Goal: Information Seeking & Learning: Learn about a topic

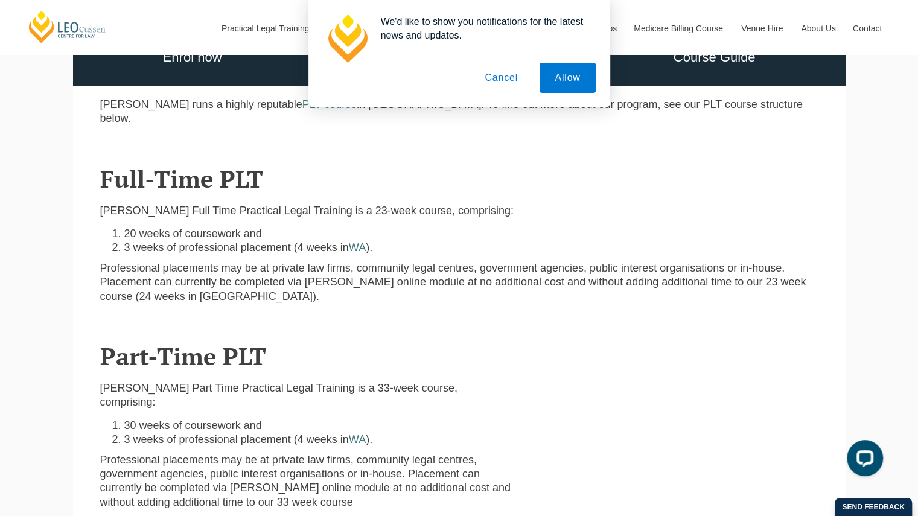
scroll to position [338, 0]
click at [504, 75] on button "Cancel" at bounding box center [501, 78] width 63 height 30
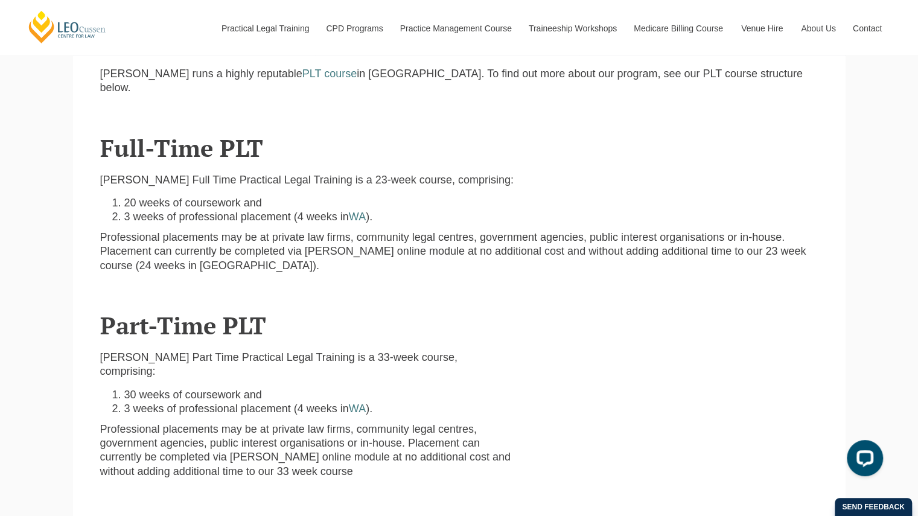
scroll to position [369, 0]
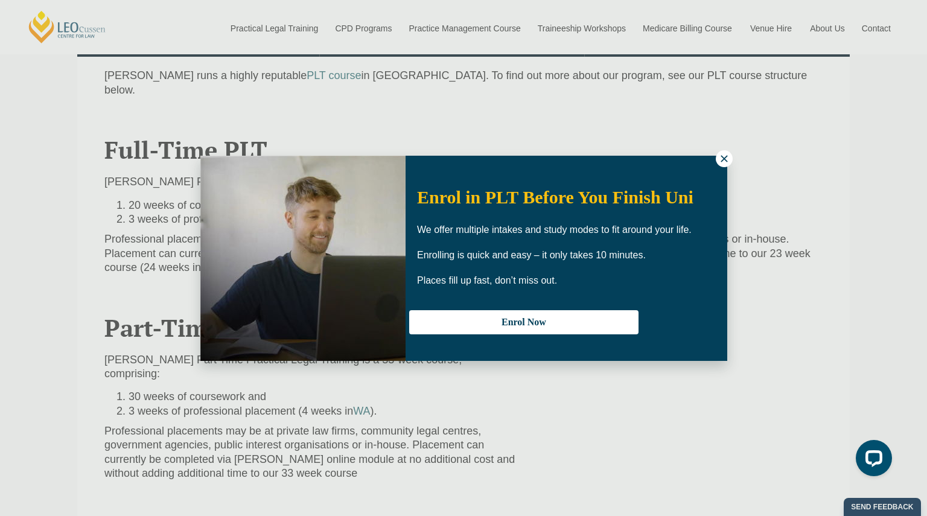
click at [720, 162] on icon at bounding box center [724, 158] width 11 height 11
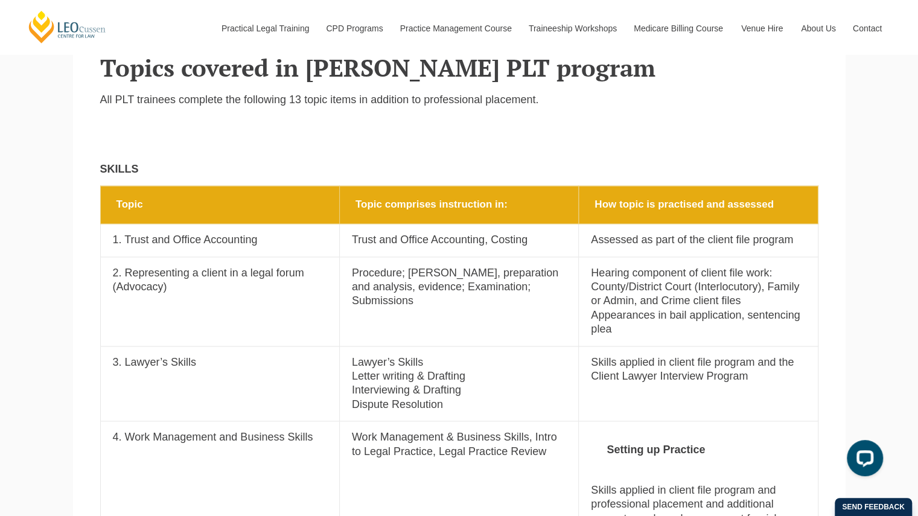
scroll to position [924, 0]
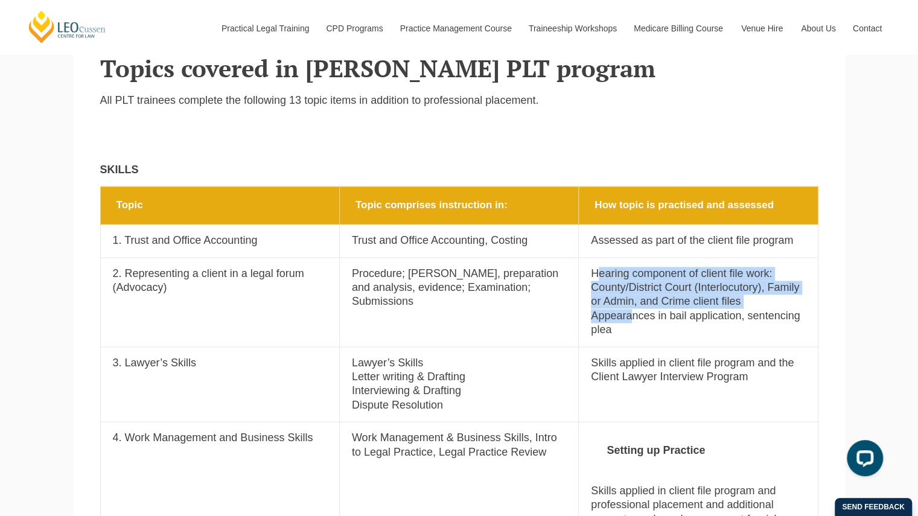
drag, startPoint x: 598, startPoint y: 248, endPoint x: 626, endPoint y: 296, distance: 55.2
click at [626, 296] on p "Hearing component of client file work: County/District Court (Interlocutory), F…" at bounding box center [698, 302] width 214 height 71
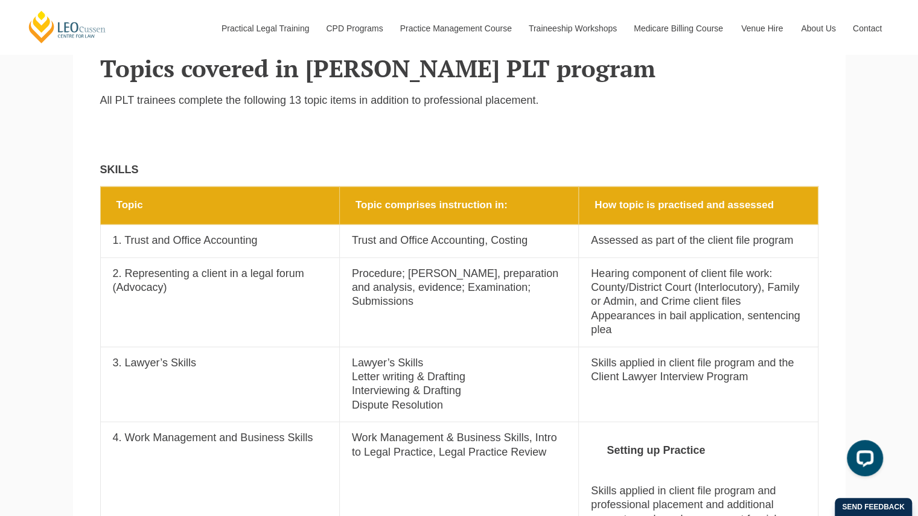
click at [469, 376] on p "[PERSON_NAME]’s Skills Letter writing & Drafting Interviewing & Drafting Disput…" at bounding box center [459, 384] width 214 height 57
drag, startPoint x: 460, startPoint y: 377, endPoint x: 388, endPoint y: 333, distance: 85.1
click at [388, 356] on p "[PERSON_NAME]’s Skills Letter writing & Drafting Interviewing & Drafting Disput…" at bounding box center [459, 384] width 214 height 57
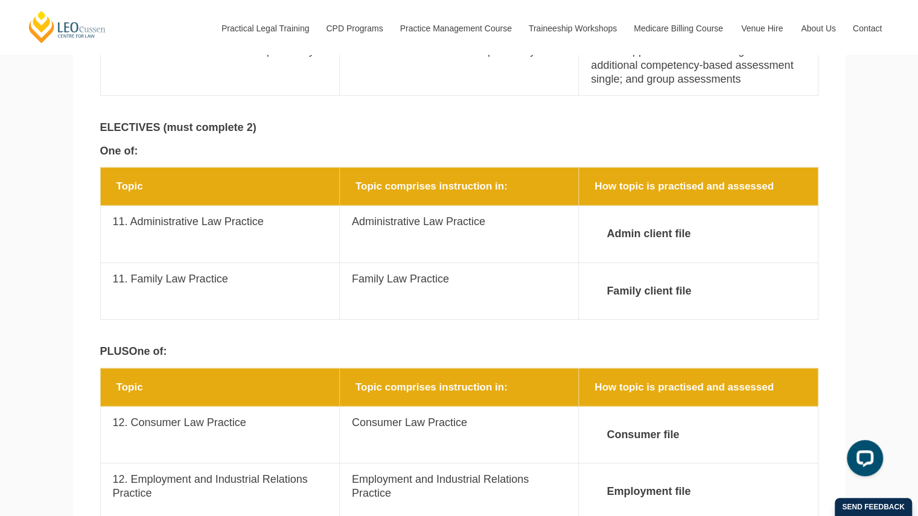
scroll to position [1978, 0]
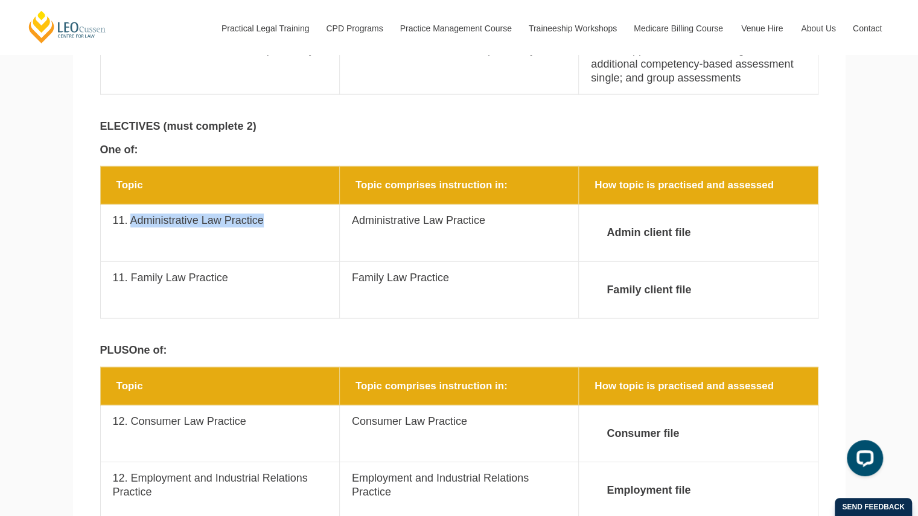
drag, startPoint x: 129, startPoint y: 190, endPoint x: 261, endPoint y: 191, distance: 132.2
click at [261, 214] on p "11. Administrative Law Practice" at bounding box center [220, 221] width 214 height 14
drag, startPoint x: 130, startPoint y: 248, endPoint x: 239, endPoint y: 252, distance: 109.4
click at [239, 271] on p "11. Family Law Practice" at bounding box center [220, 278] width 214 height 14
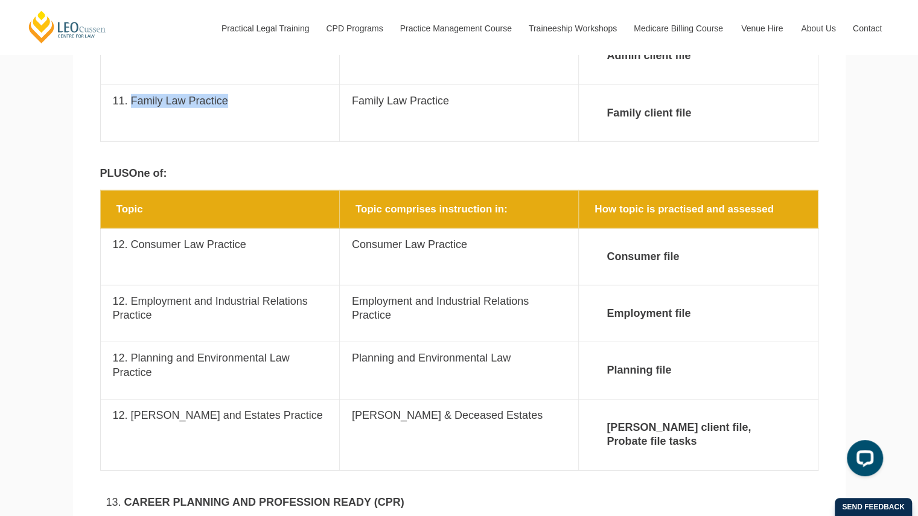
scroll to position [2162, 0]
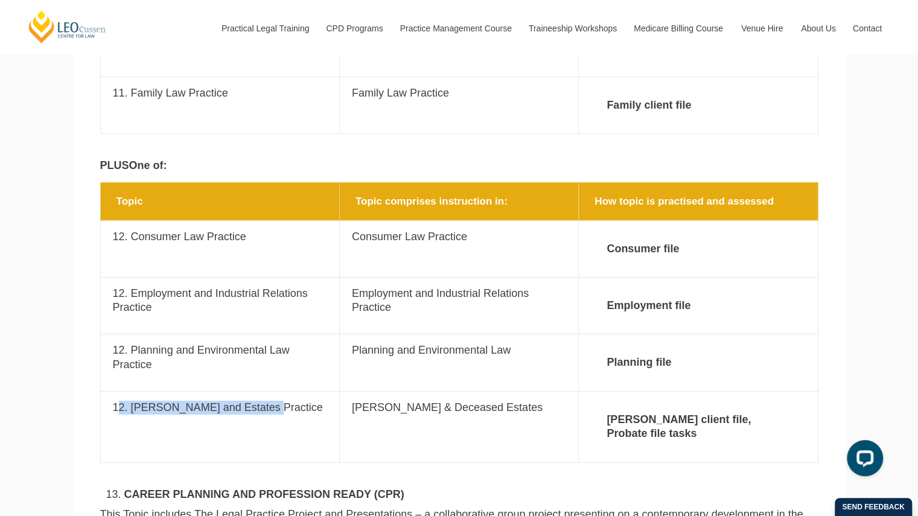
drag, startPoint x: 301, startPoint y: 383, endPoint x: 116, endPoint y: 377, distance: 184.9
click at [116, 401] on p "12. [PERSON_NAME] and Estates Practice" at bounding box center [220, 408] width 214 height 14
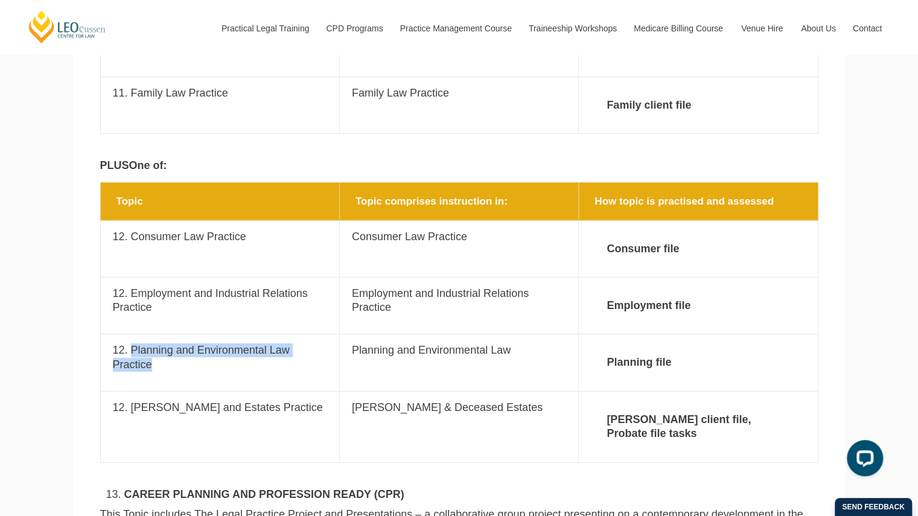
drag, startPoint x: 161, startPoint y: 334, endPoint x: 130, endPoint y: 317, distance: 35.1
click at [130, 344] on p "12. Planning and Environmental Law Practice" at bounding box center [220, 358] width 214 height 28
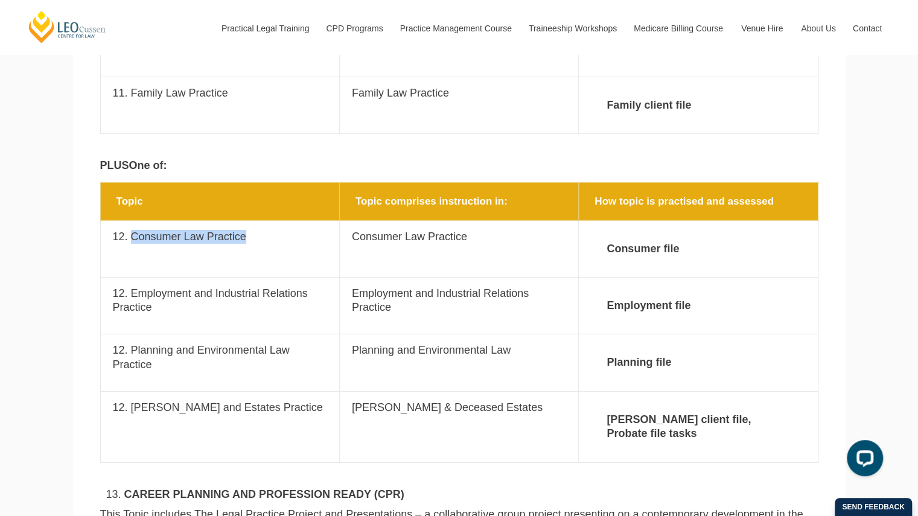
drag, startPoint x: 132, startPoint y: 205, endPoint x: 252, endPoint y: 197, distance: 120.4
click at [252, 220] on td "Topic 12. Consumer Law Practice" at bounding box center [219, 248] width 239 height 57
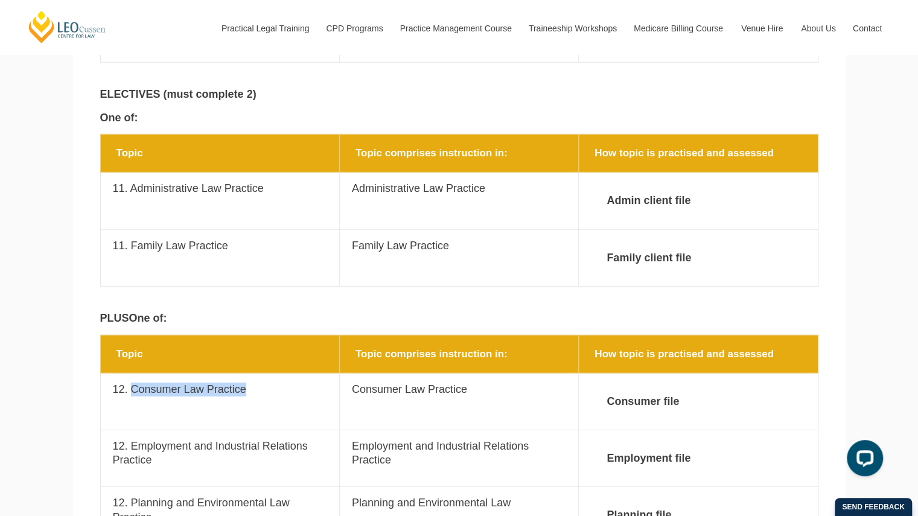
scroll to position [2012, 0]
